Goal: Information Seeking & Learning: Learn about a topic

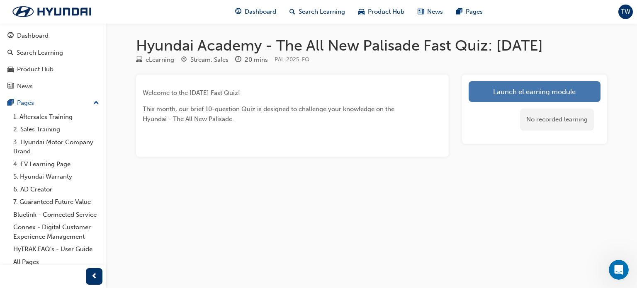
click at [519, 86] on link "Launch eLearning module" at bounding box center [534, 91] width 132 height 21
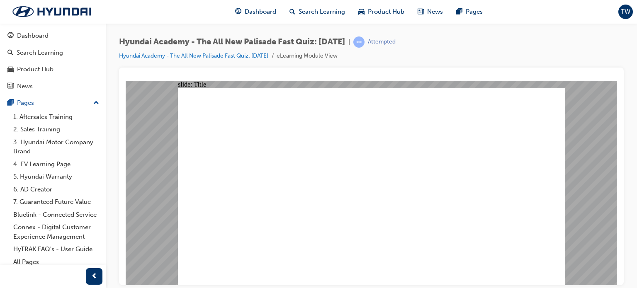
drag, startPoint x: 244, startPoint y: 209, endPoint x: 232, endPoint y: 209, distance: 12.0
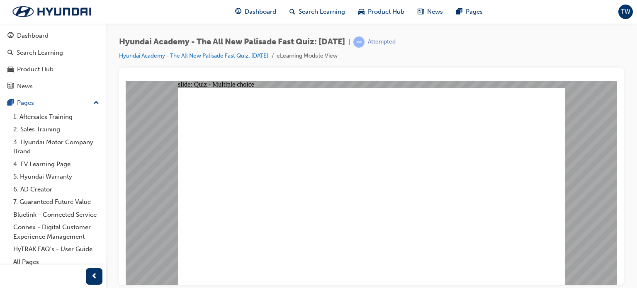
radio input "true"
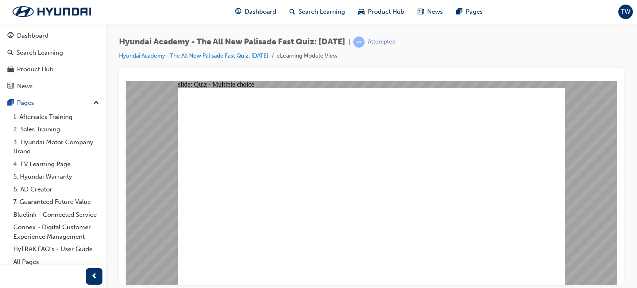
radio input "false"
radio input "true"
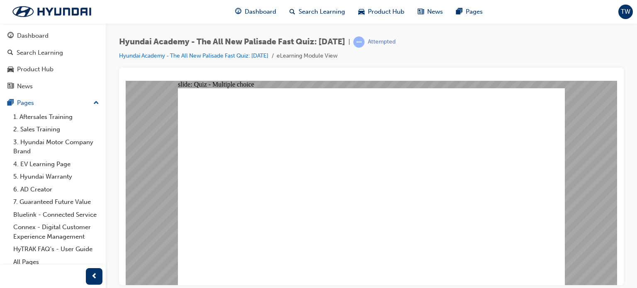
radio input "true"
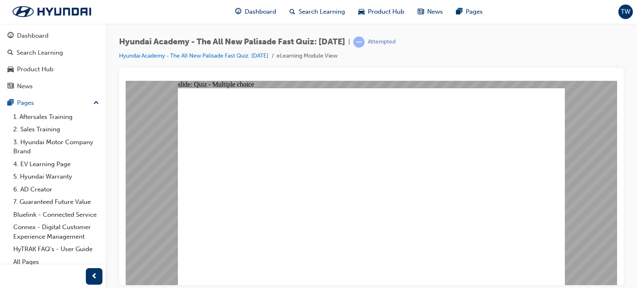
checkbox input "true"
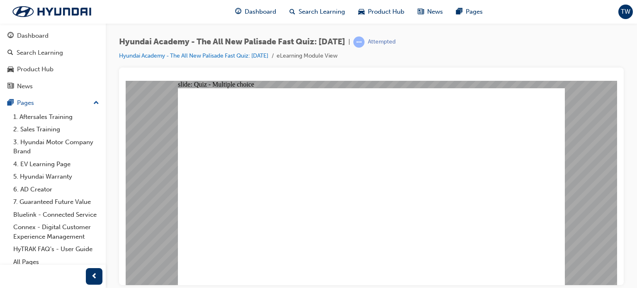
radio input "true"
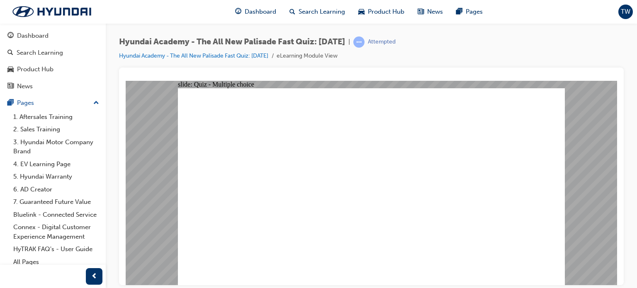
radio input "true"
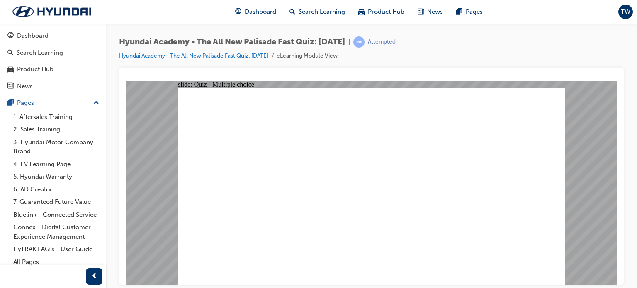
checkbox input "true"
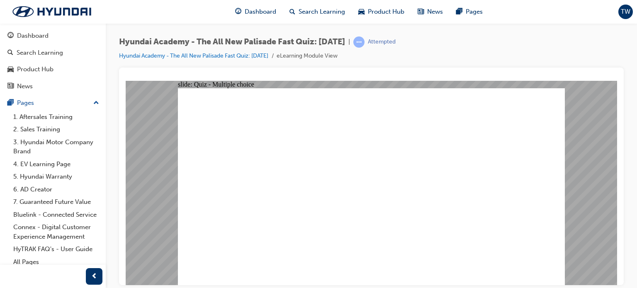
checkbox input "true"
radio input "true"
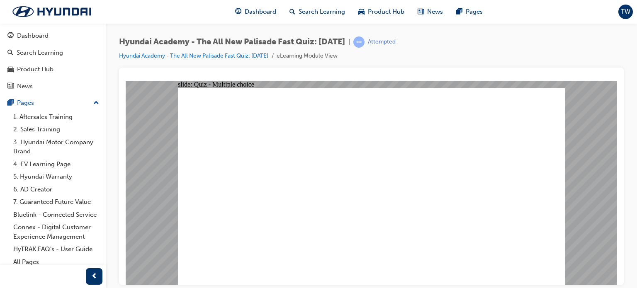
radio input "true"
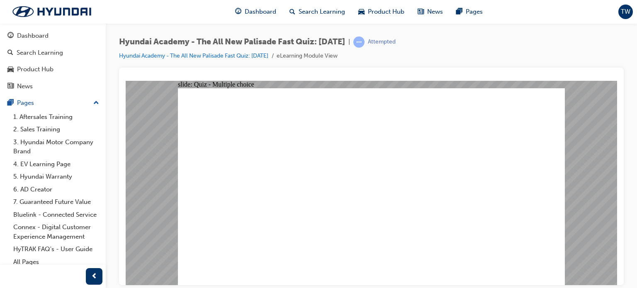
radio input "true"
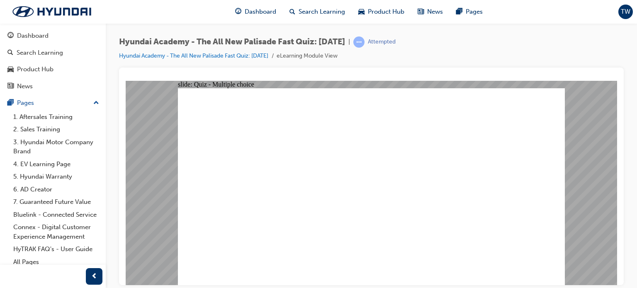
radio input "true"
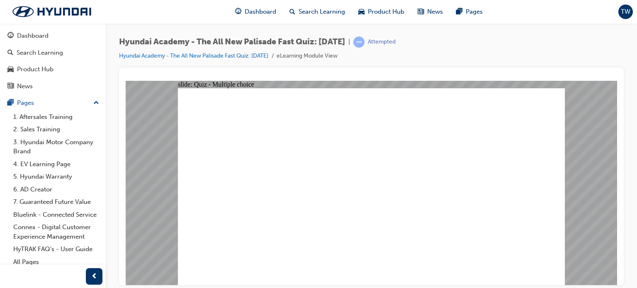
radio input "true"
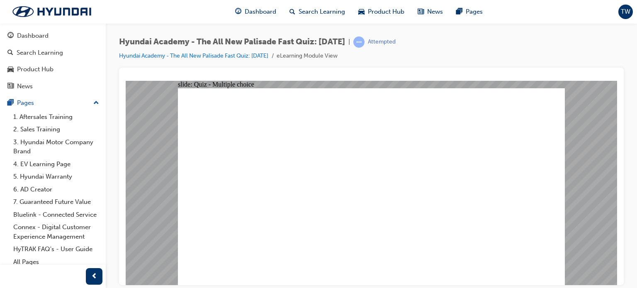
checkbox input "true"
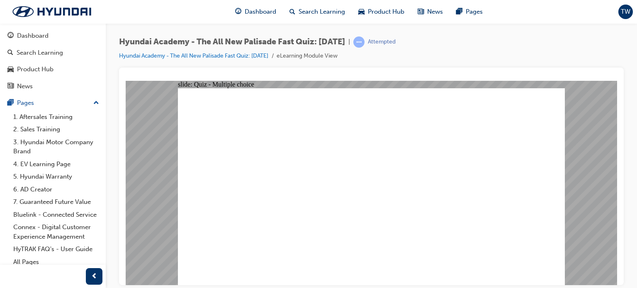
checkbox input "false"
checkbox input "true"
drag, startPoint x: 451, startPoint y: 189, endPoint x: 451, endPoint y: 201, distance: 11.6
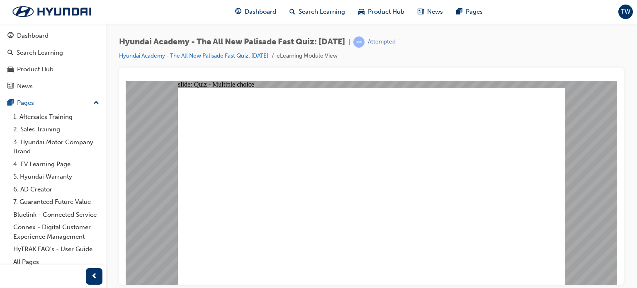
checkbox input "true"
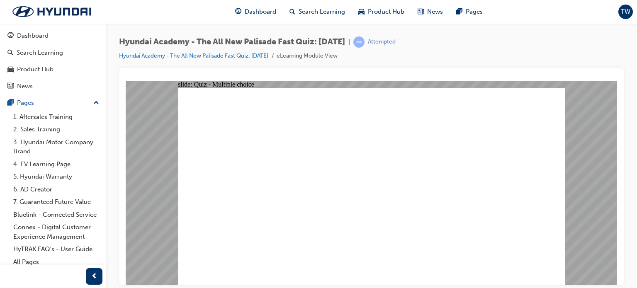
radio input "true"
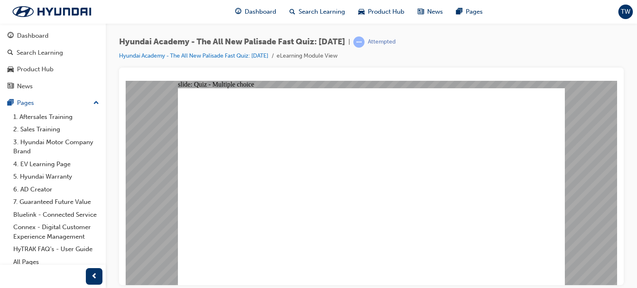
radio input "true"
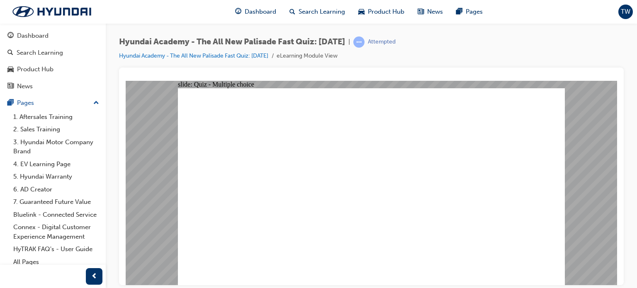
checkbox input "true"
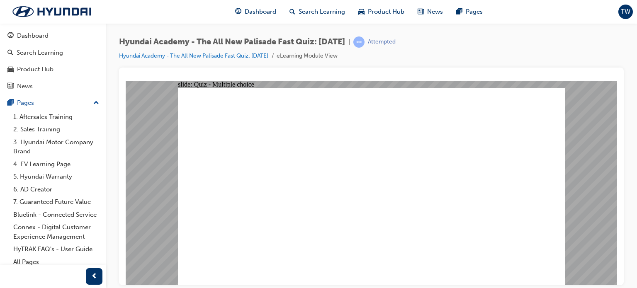
checkbox input "true"
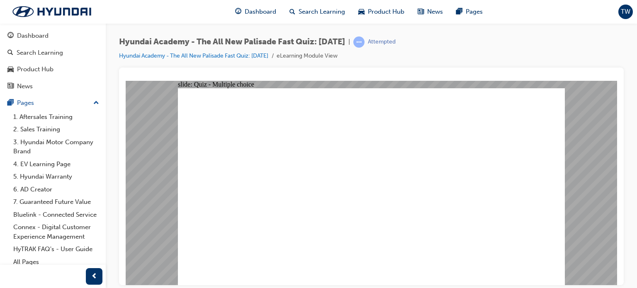
radio input "true"
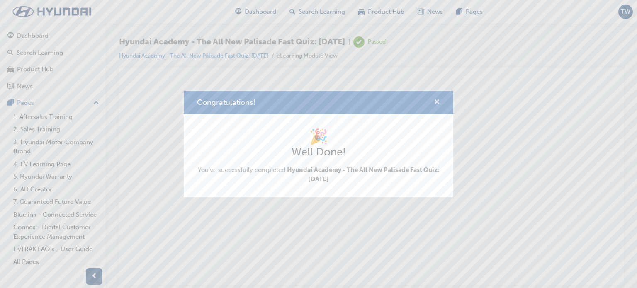
click at [436, 102] on span "cross-icon" at bounding box center [437, 102] width 6 height 7
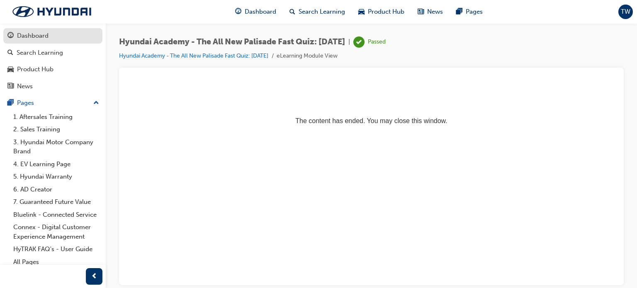
click at [12, 29] on link "Dashboard" at bounding box center [52, 35] width 99 height 15
